Goal: Find specific page/section: Find specific page/section

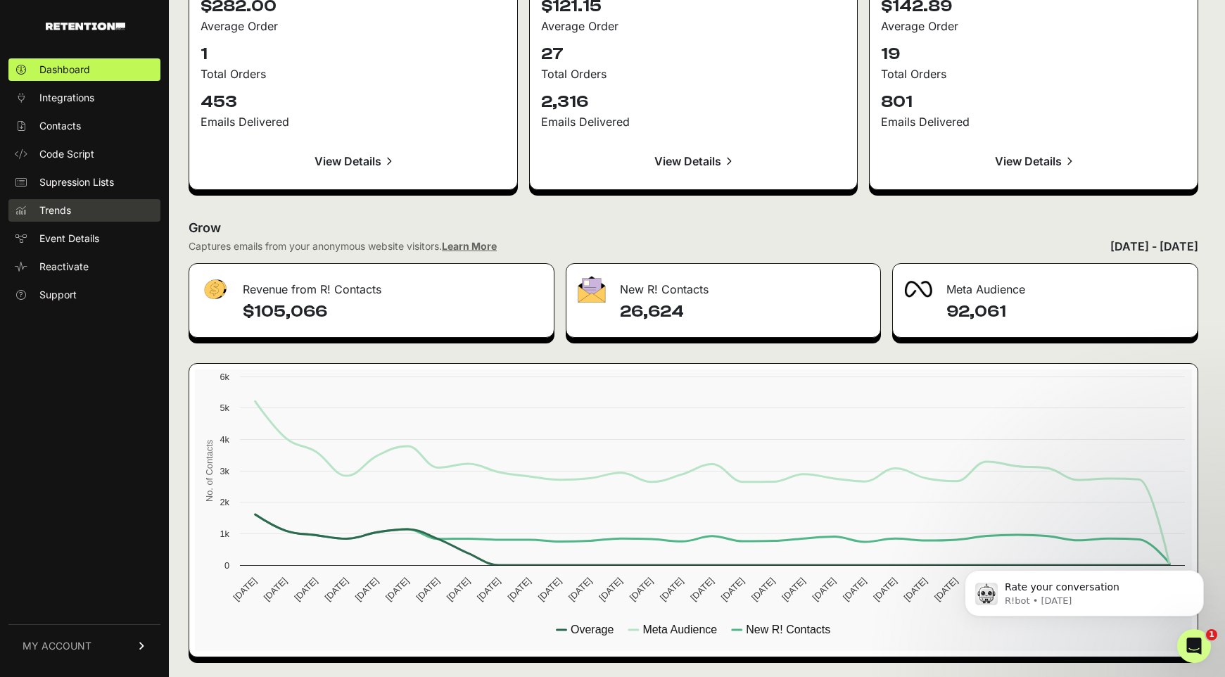
click at [77, 206] on link "Trends" at bounding box center [84, 210] width 152 height 23
click at [85, 210] on link "Trends" at bounding box center [84, 210] width 152 height 23
click at [662, 293] on div "New R! Contacts" at bounding box center [724, 285] width 315 height 42
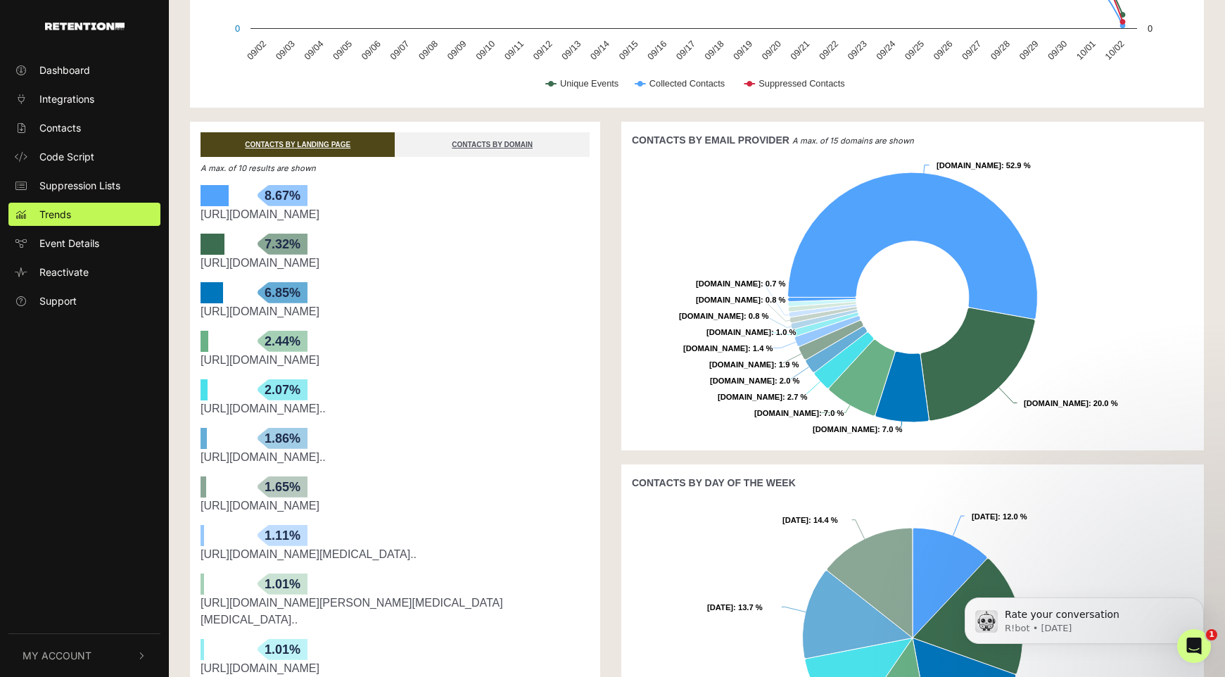
scroll to position [86, 0]
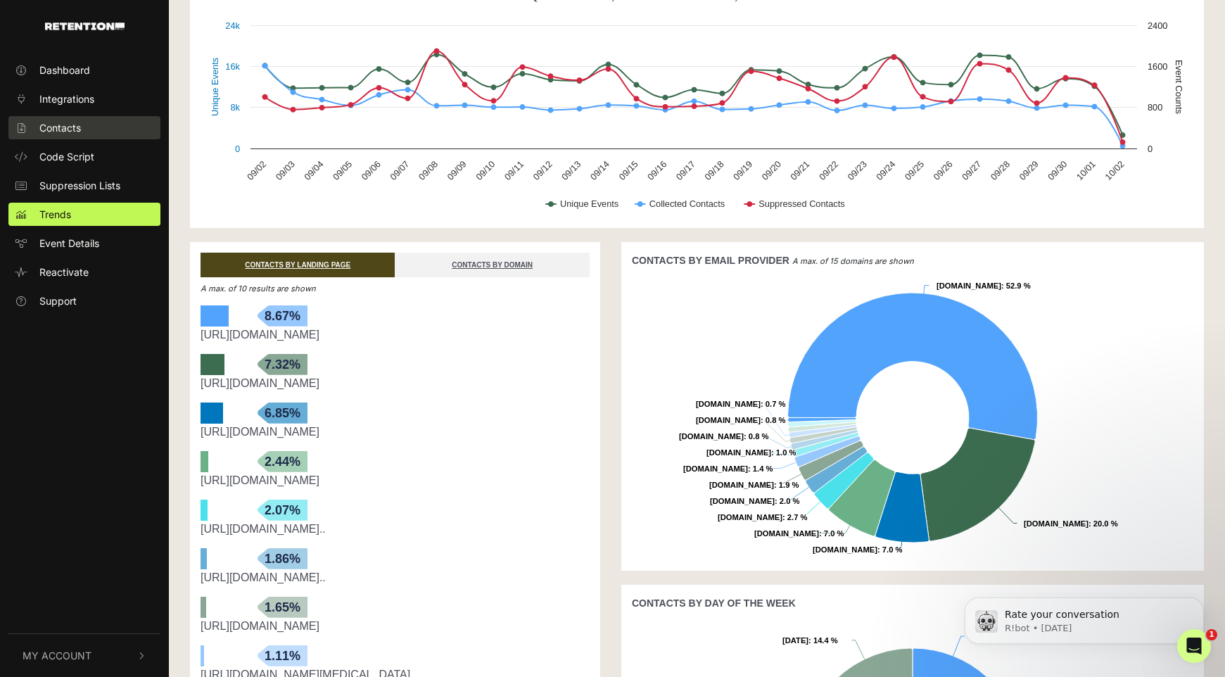
click at [92, 129] on link "Contacts" at bounding box center [84, 127] width 152 height 23
